Goal: Find specific page/section: Find specific page/section

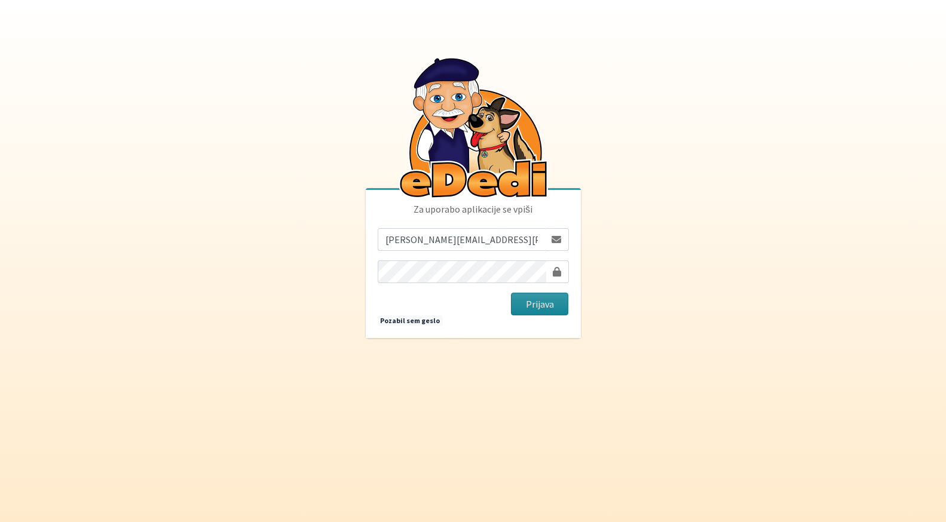
click at [536, 304] on button "Prijava" at bounding box center [540, 304] width 58 height 23
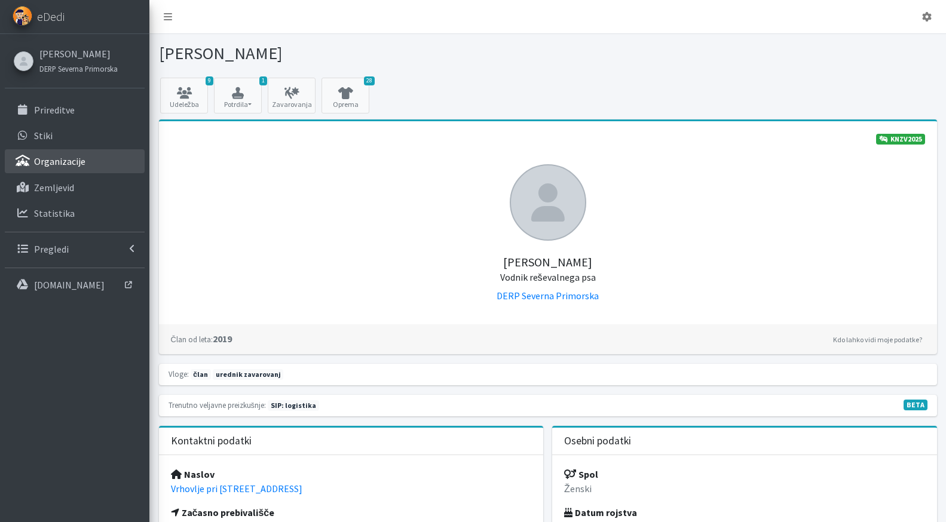
click at [69, 156] on p "Organizacije" at bounding box center [59, 161] width 51 height 12
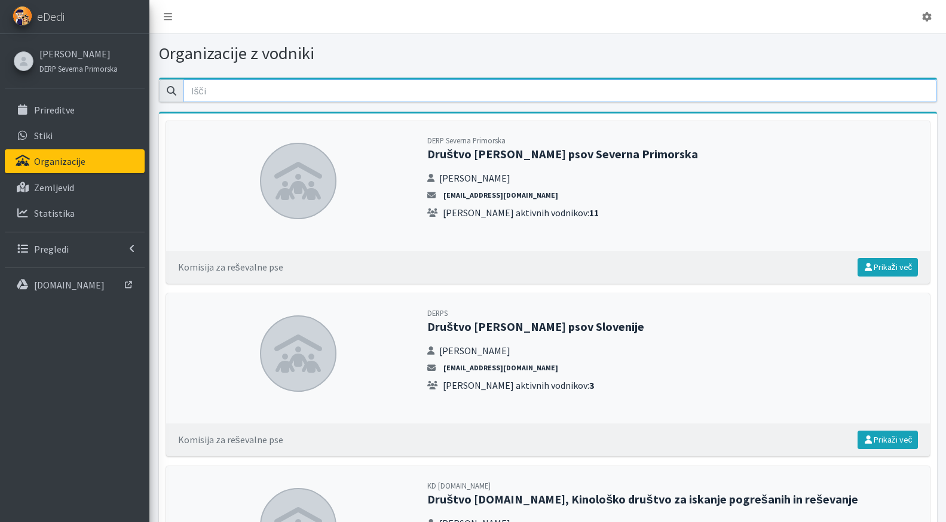
click at [273, 94] on input "email" at bounding box center [561, 91] width 754 height 23
type input "s"
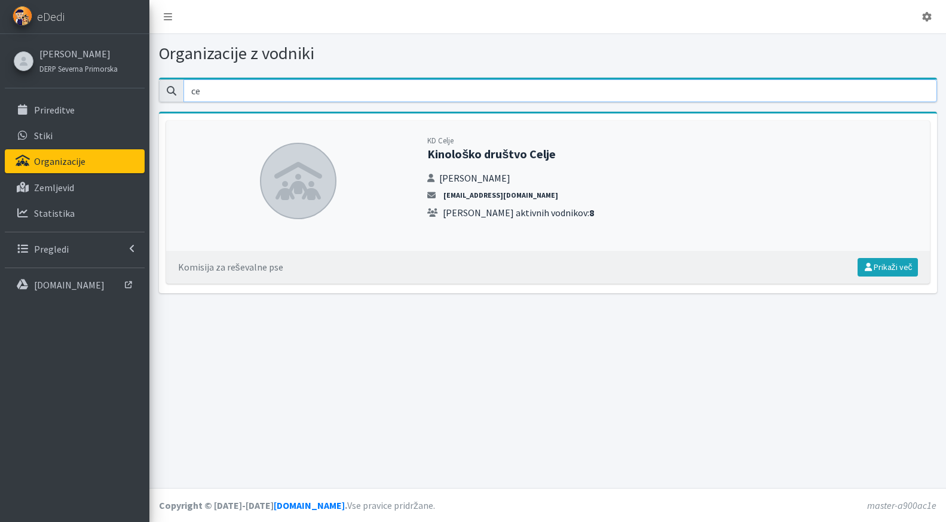
type input "c"
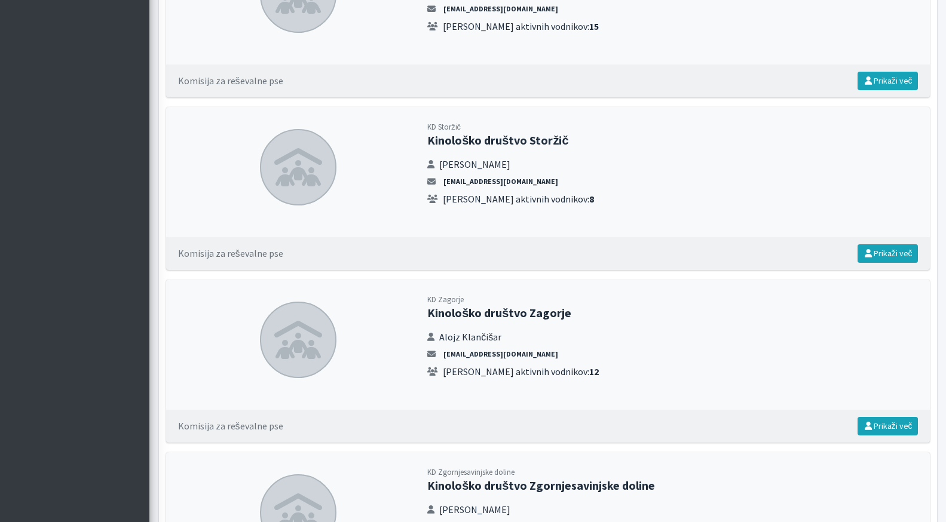
scroll to position [2256, 0]
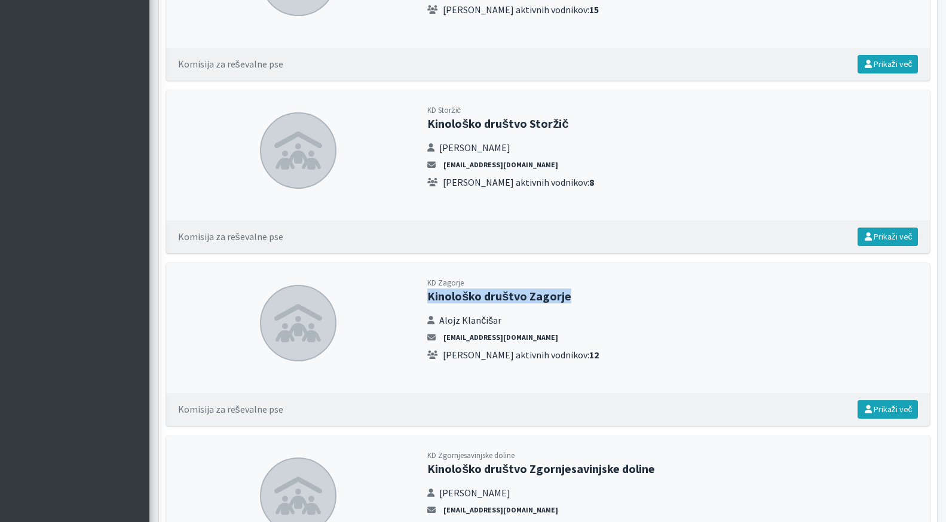
drag, startPoint x: 583, startPoint y: 292, endPoint x: 426, endPoint y: 298, distance: 156.7
click at [426, 298] on div "KD Zagorje Kinološko društvo Zagorje [PERSON_NAME] [EMAIL_ADDRESS][DOMAIN_NAME]…" at bounding box center [672, 323] width 499 height 97
copy h2 "Kinološko društvo Zagorje"
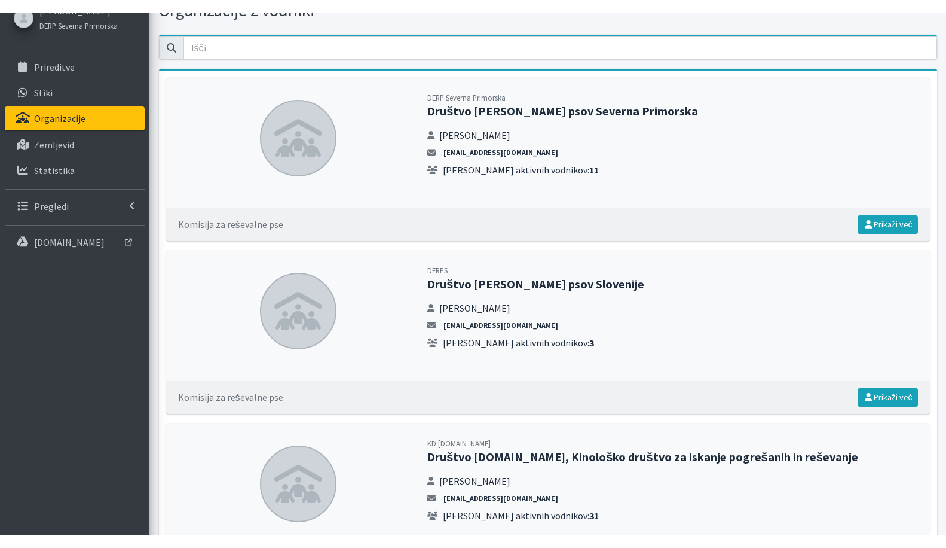
scroll to position [0, 0]
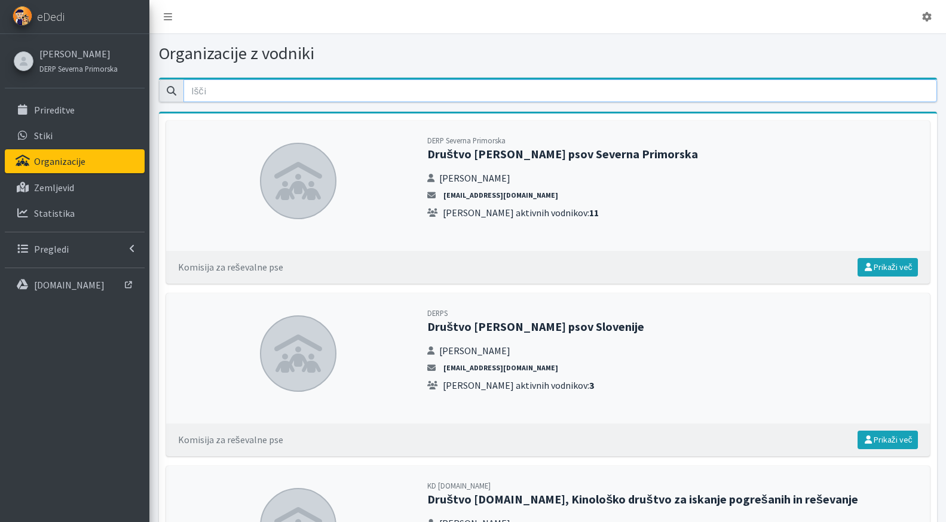
click at [224, 81] on input "email" at bounding box center [561, 91] width 754 height 23
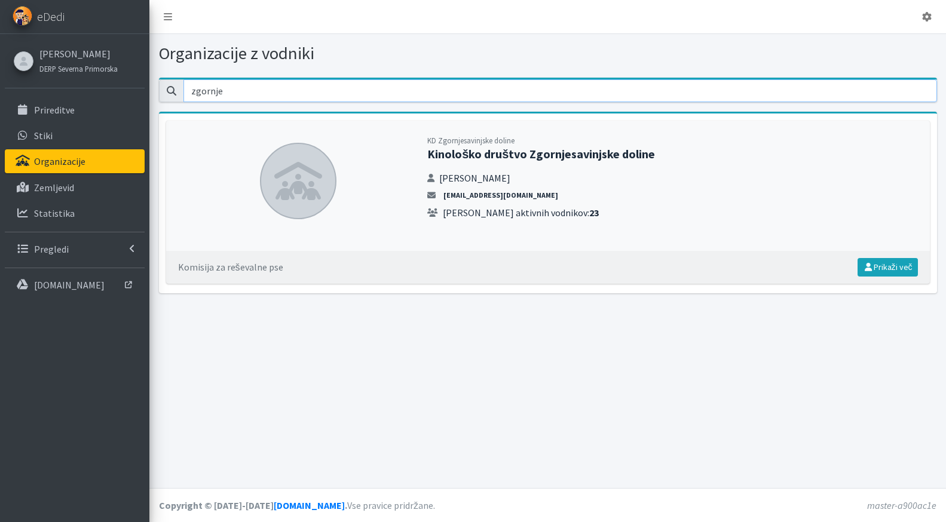
type input "zgornje"
drag, startPoint x: 663, startPoint y: 159, endPoint x: 423, endPoint y: 160, distance: 239.7
click at [423, 160] on div "KD Zgornjesavinjske doline Kinološko društvo Zgornjesavinjske doline [PERSON_NA…" at bounding box center [672, 181] width 499 height 97
copy h2 "Kinološko društvo Zgornjesavinjske doline"
